Goal: Browse casually: Explore the website without a specific task or goal

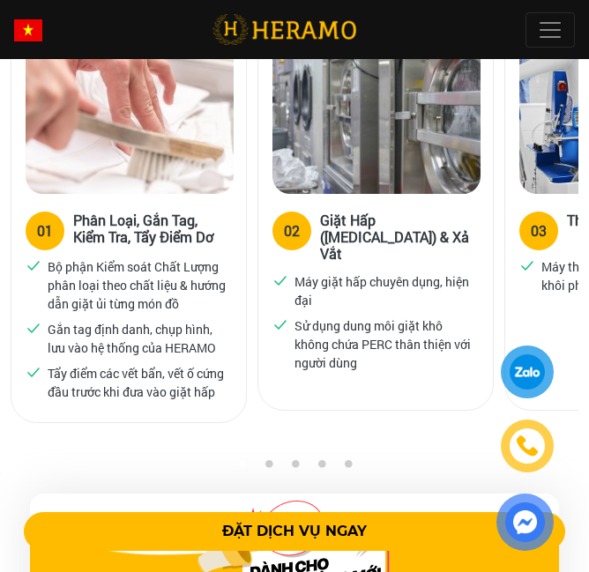
scroll to position [1474, 0]
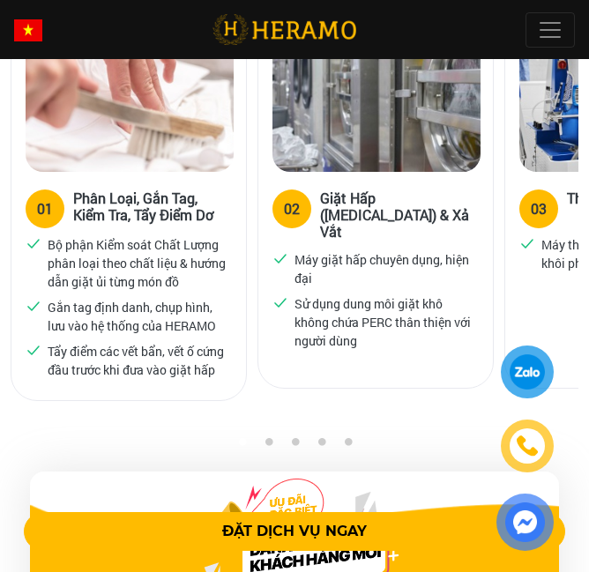
click at [293, 437] on button "3" at bounding box center [295, 446] width 18 height 18
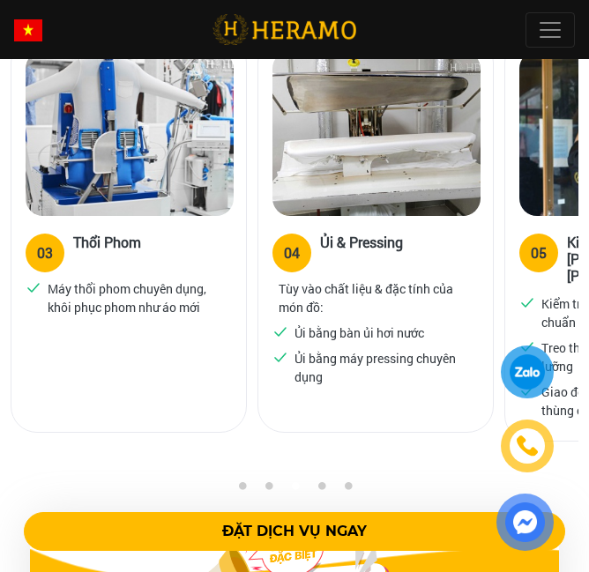
scroll to position [1434, 0]
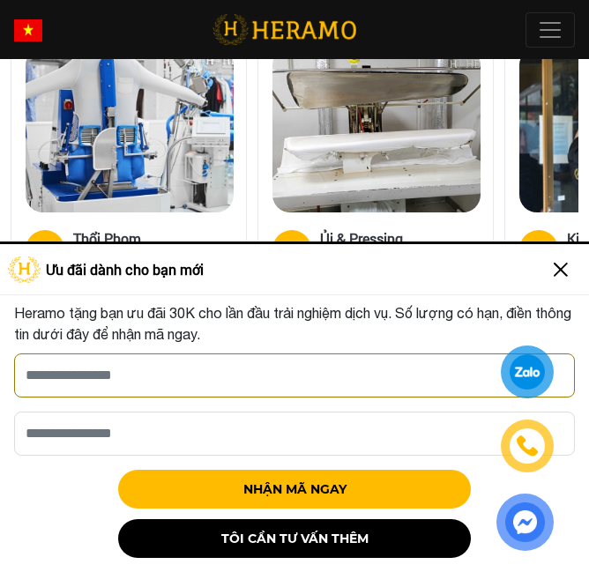
click at [317, 474] on div "Heramo tặng bạn ưu đãi 30K cho lần đầu trải nghiệm dịch vụ. Số lượng có hạn, đi…" at bounding box center [294, 430] width 561 height 256
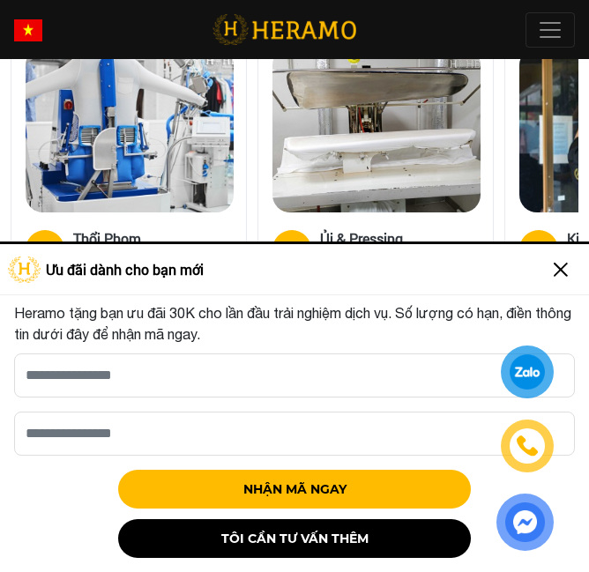
click at [567, 267] on img at bounding box center [561, 270] width 28 height 28
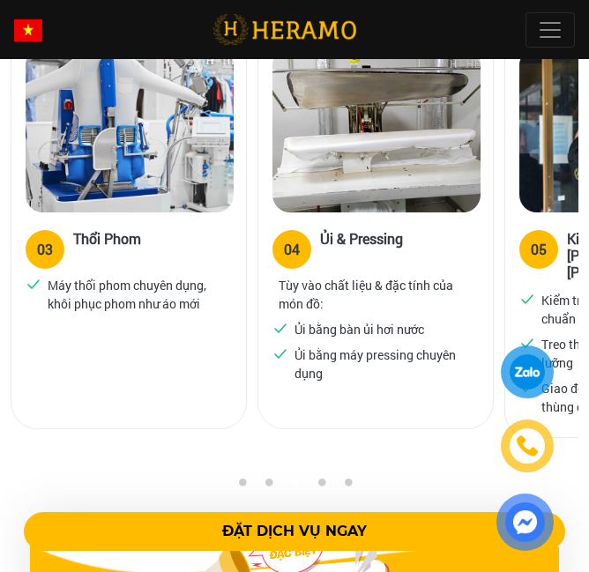
click at [317, 478] on button "4" at bounding box center [321, 487] width 18 height 18
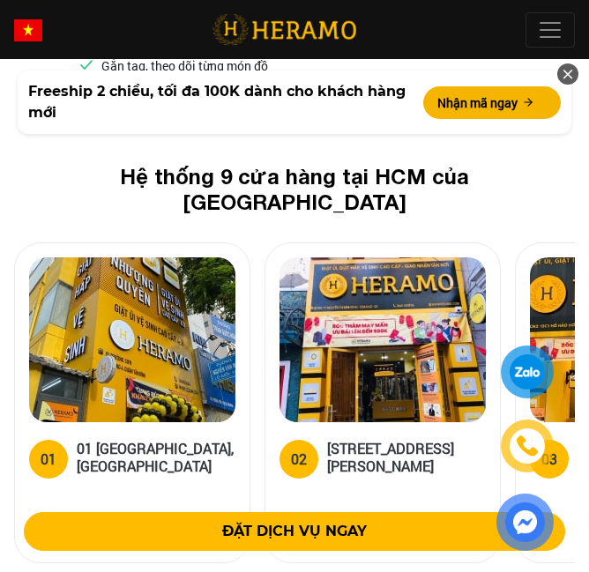
scroll to position [7190, 0]
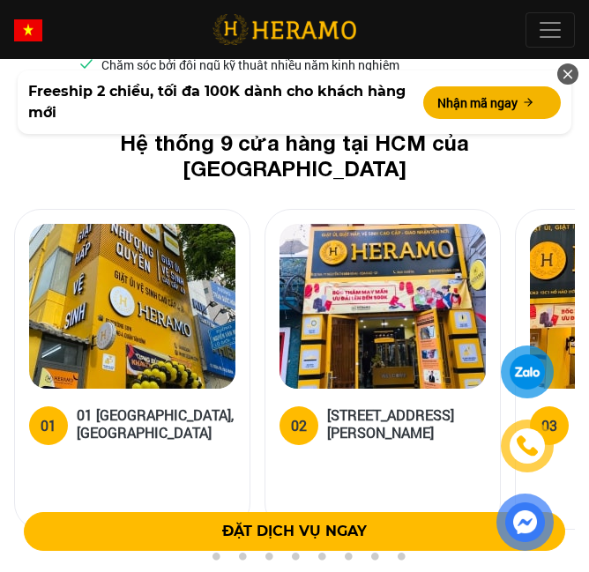
click at [241, 552] on button "3" at bounding box center [242, 561] width 18 height 18
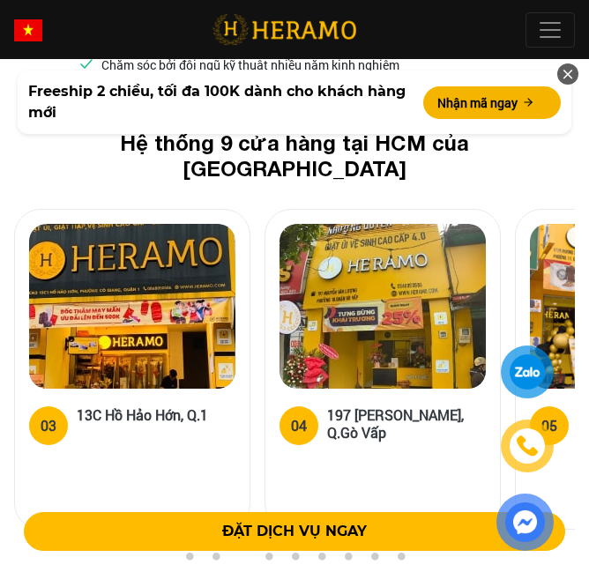
click at [268, 552] on button "4" at bounding box center [268, 561] width 18 height 18
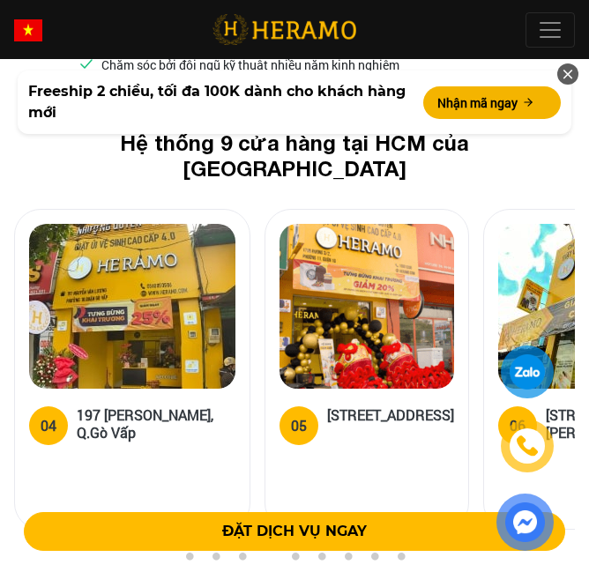
click at [295, 552] on button "5" at bounding box center [295, 561] width 18 height 18
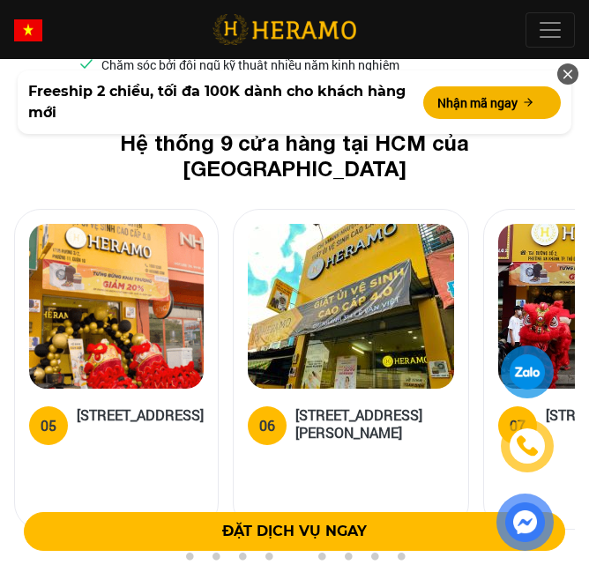
scroll to position [7183, 0]
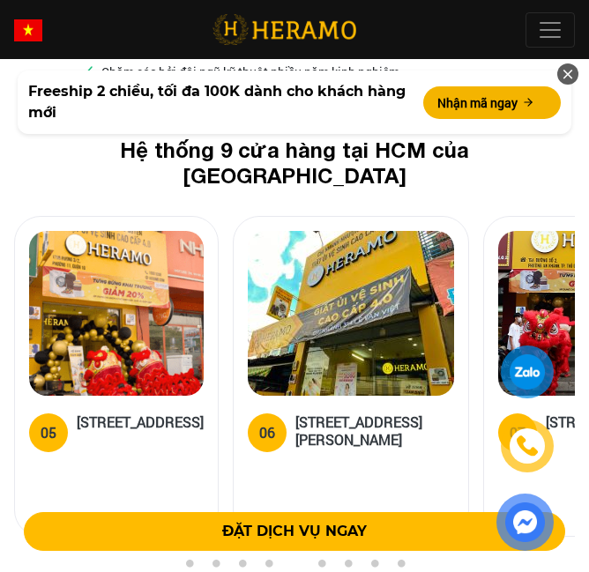
click at [320, 559] on button "6" at bounding box center [321, 568] width 18 height 18
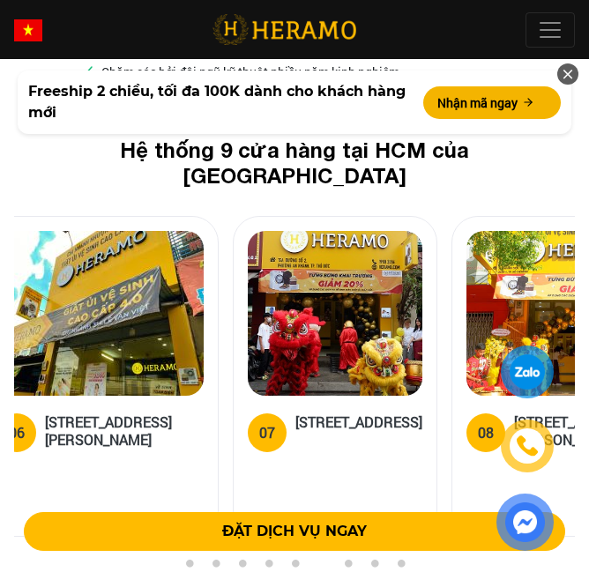
click at [346, 559] on button "7" at bounding box center [348, 568] width 18 height 18
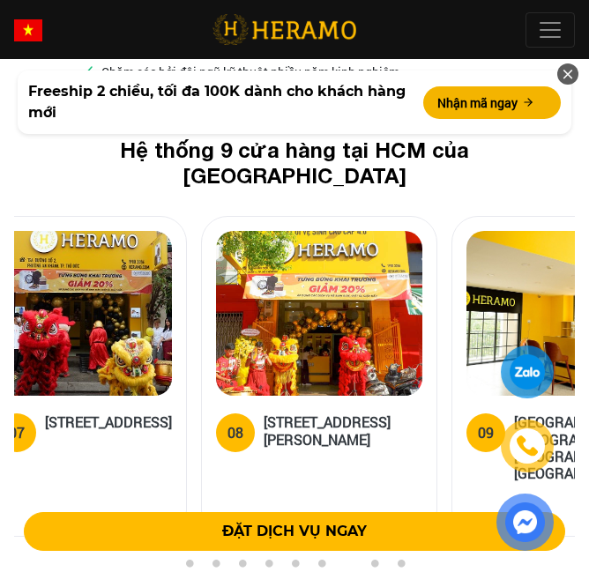
click at [371, 559] on button "8" at bounding box center [374, 568] width 18 height 18
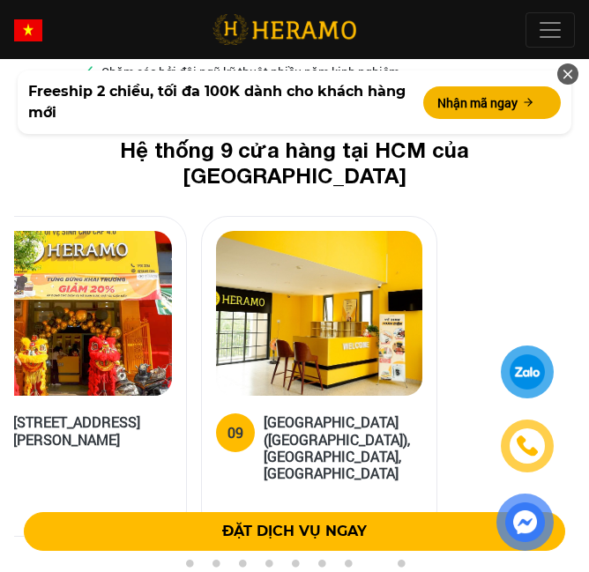
click at [400, 559] on button "9" at bounding box center [400, 568] width 18 height 18
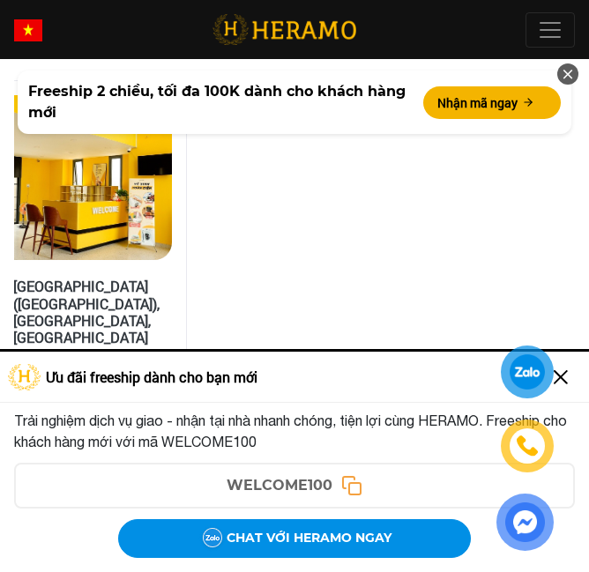
scroll to position [7327, 0]
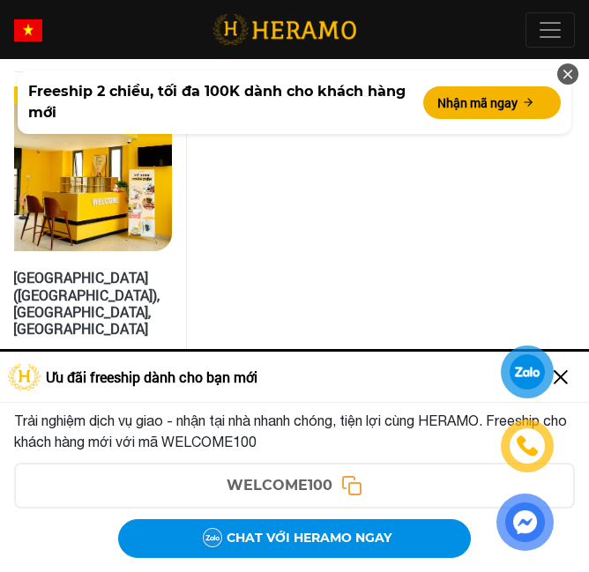
click at [331, 414] on ul "1 2 3 4 5 6 7 8 9" at bounding box center [294, 424] width 561 height 21
click at [324, 414] on button "6" at bounding box center [321, 423] width 18 height 18
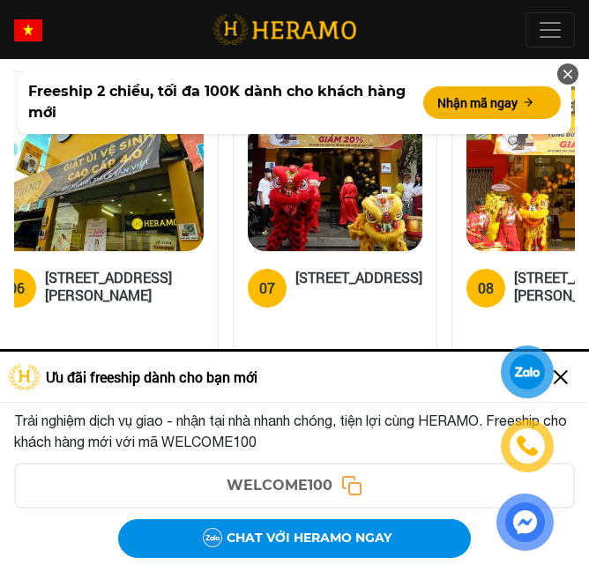
click at [291, 414] on button "5" at bounding box center [295, 423] width 18 height 18
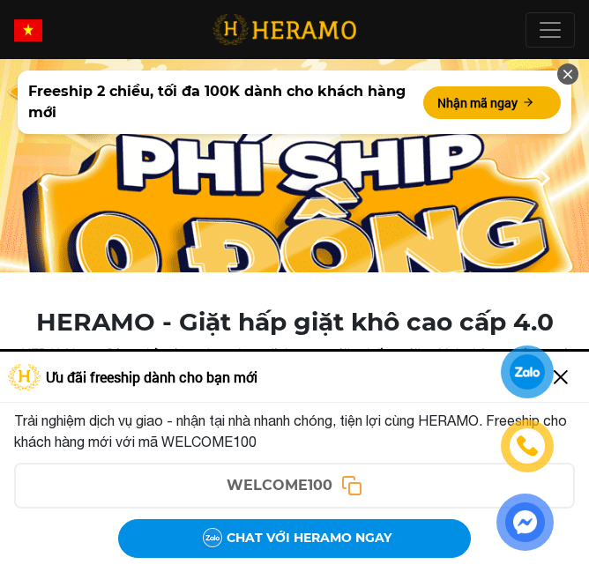
scroll to position [76, 0]
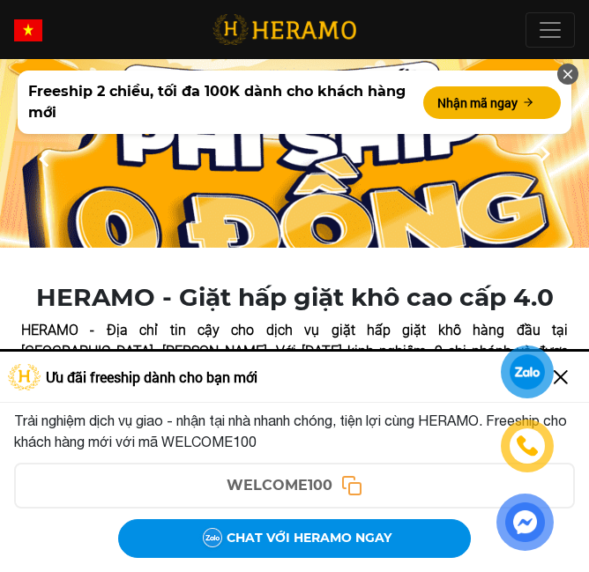
click at [563, 376] on div at bounding box center [525, 448] width 86 height 205
click at [570, 368] on img at bounding box center [561, 377] width 28 height 28
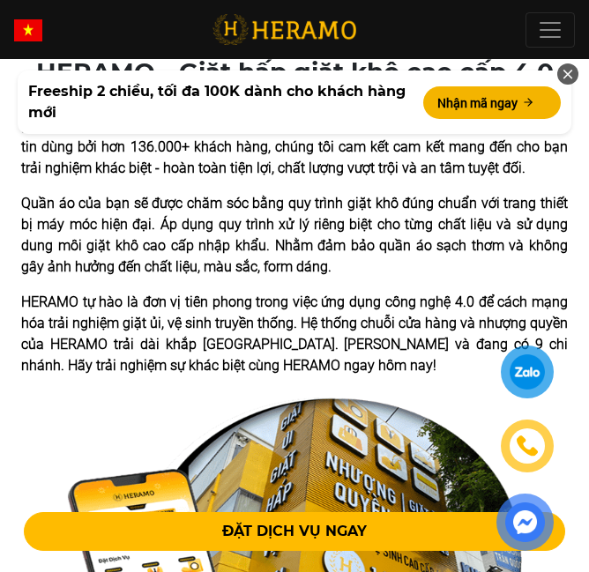
scroll to position [343, 0]
